Goal: Navigation & Orientation: Find specific page/section

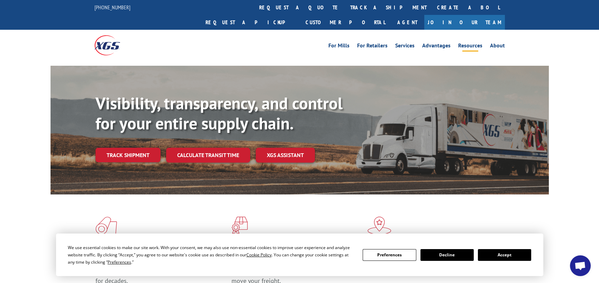
click at [467, 43] on link "Resources" at bounding box center [470, 47] width 24 height 8
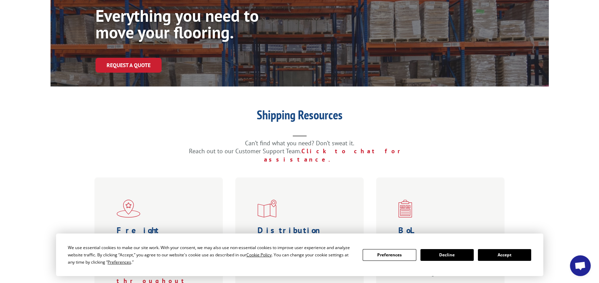
scroll to position [138, 0]
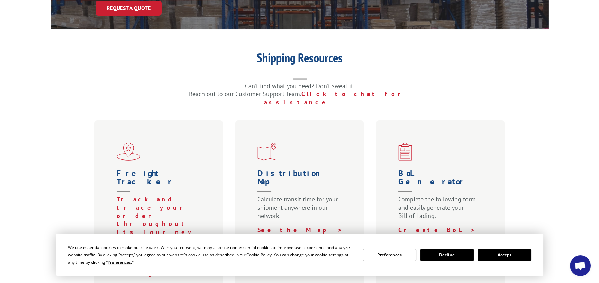
click at [315, 139] on div "Distribution Map Calculate transit time for your shipment anywhere in our netwo…" at bounding box center [299, 209] width 129 height 179
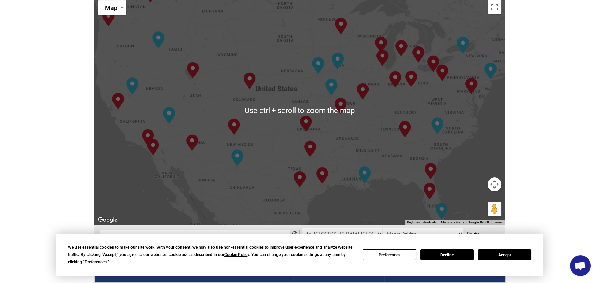
scroll to position [312, 0]
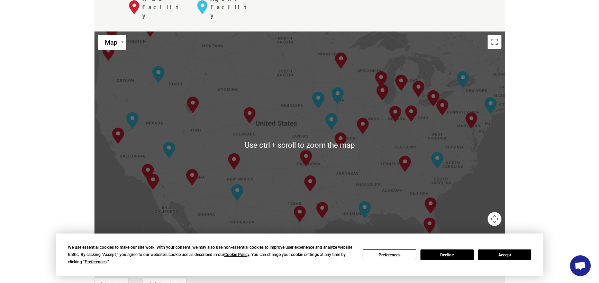
click at [464, 134] on div "To navigate, press the arrow keys. [GEOGRAPHIC_DATA], [GEOGRAPHIC_DATA] [GEOGRA…" at bounding box center [299, 145] width 411 height 228
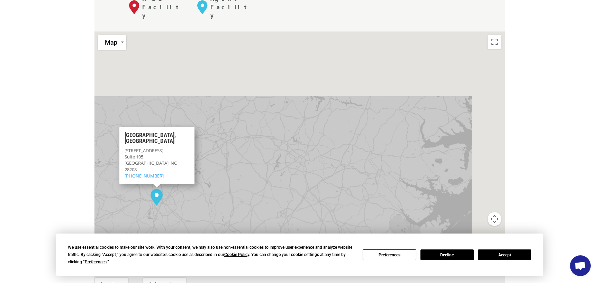
drag, startPoint x: 440, startPoint y: 96, endPoint x: 328, endPoint y: 233, distance: 176.8
click at [333, 228] on div "To navigate the map with touch gestures double-tap and hold your finger on the …" at bounding box center [299, 281] width 411 height 501
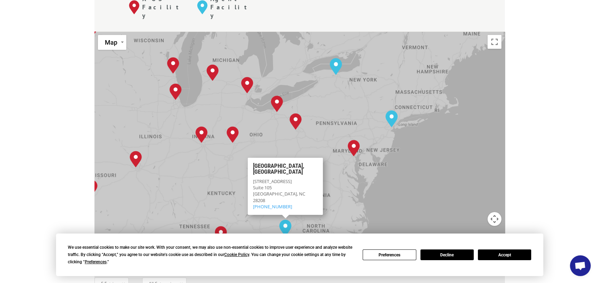
drag, startPoint x: 381, startPoint y: 128, endPoint x: 394, endPoint y: 161, distance: 34.8
click at [407, 164] on div "To navigate, press the arrow keys. [GEOGRAPHIC_DATA], [GEOGRAPHIC_DATA] [GEOGRA…" at bounding box center [299, 145] width 411 height 228
